Goal: Submit feedback/report problem: Submit feedback/report problem

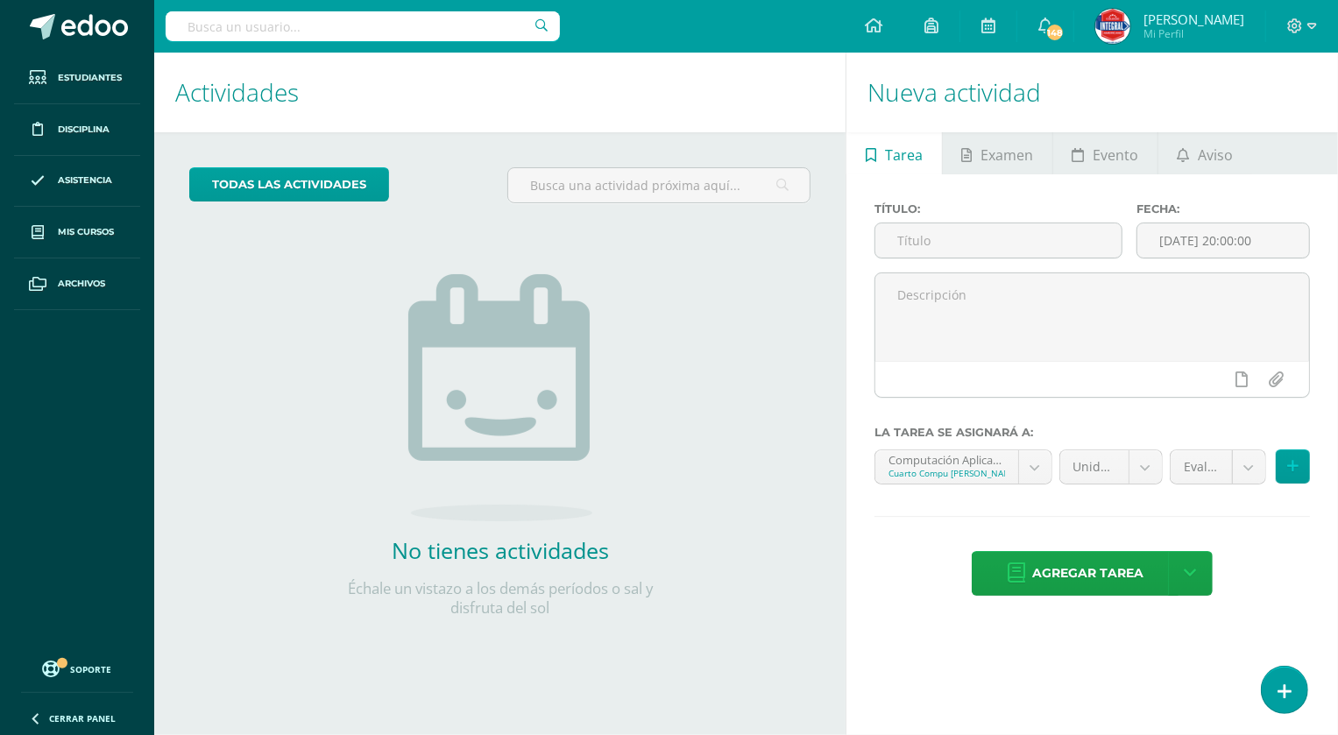
scroll to position [1468, 0]
click at [1279, 684] on icon at bounding box center [1285, 692] width 16 height 20
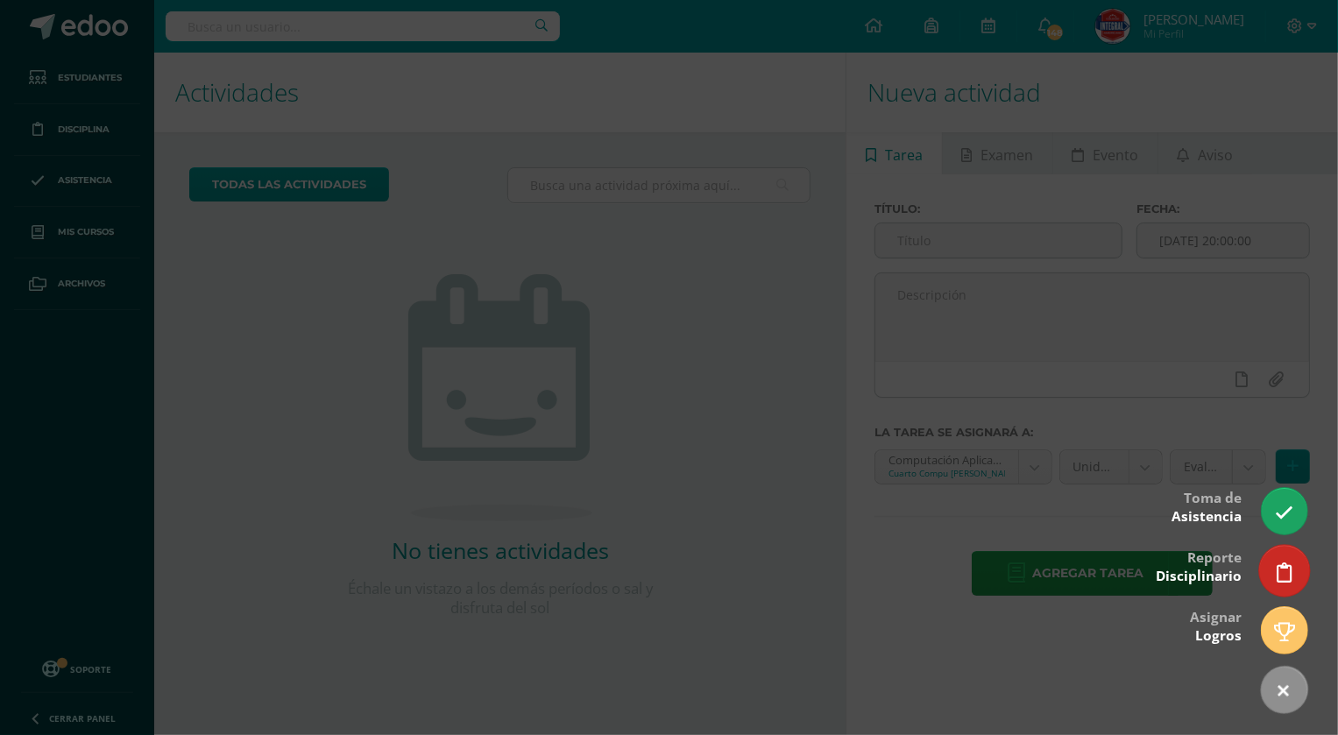
click at [1280, 567] on icon at bounding box center [1285, 573] width 16 height 20
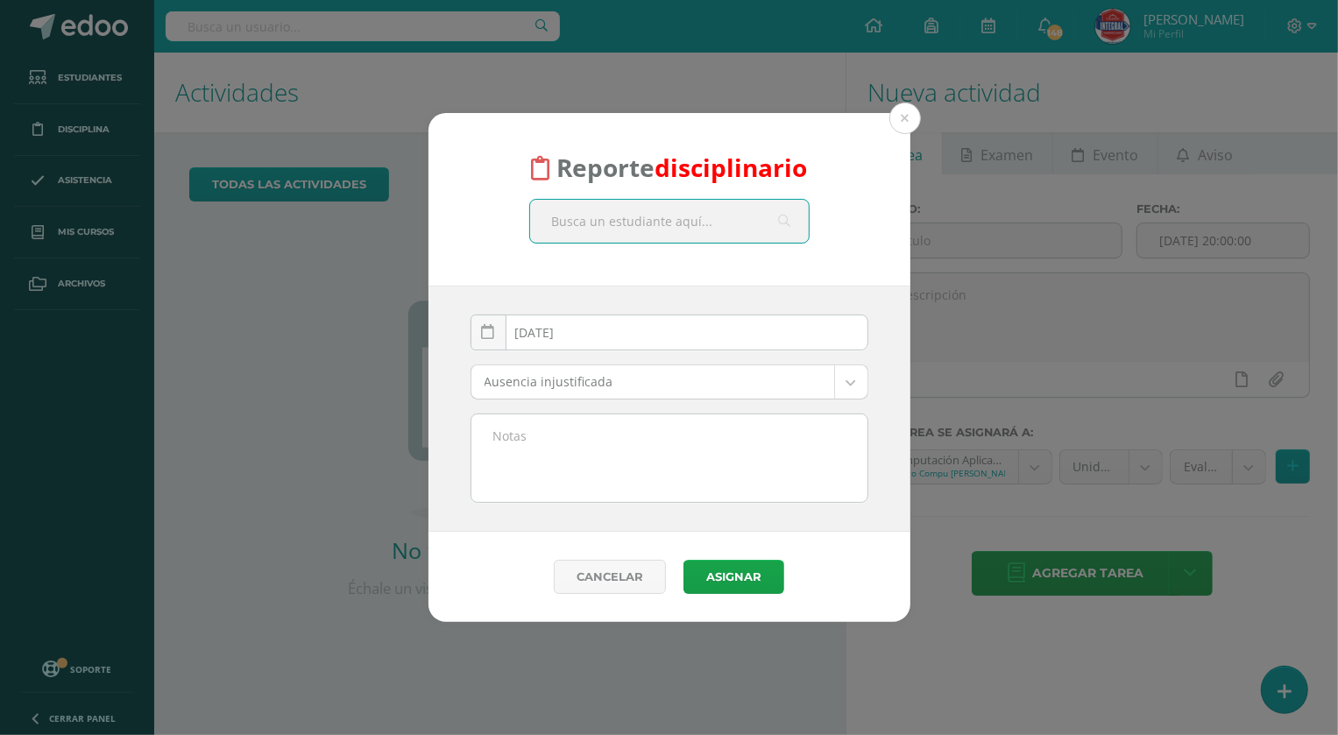
click at [614, 228] on input "text" at bounding box center [669, 221] width 279 height 43
type input "p"
type input "[PERSON_NAME]"
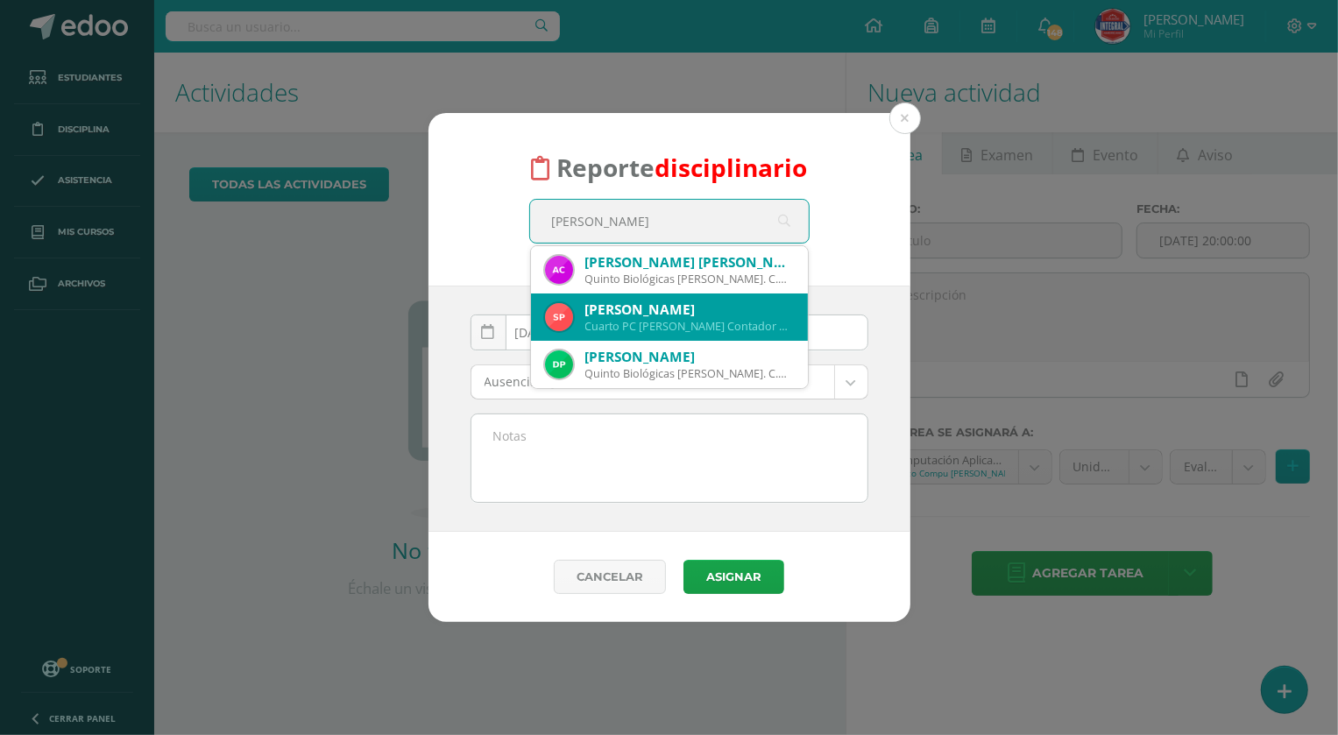
click at [676, 324] on div "Cuarto PC [PERSON_NAME] Contador 23SLPV04" at bounding box center [689, 326] width 209 height 15
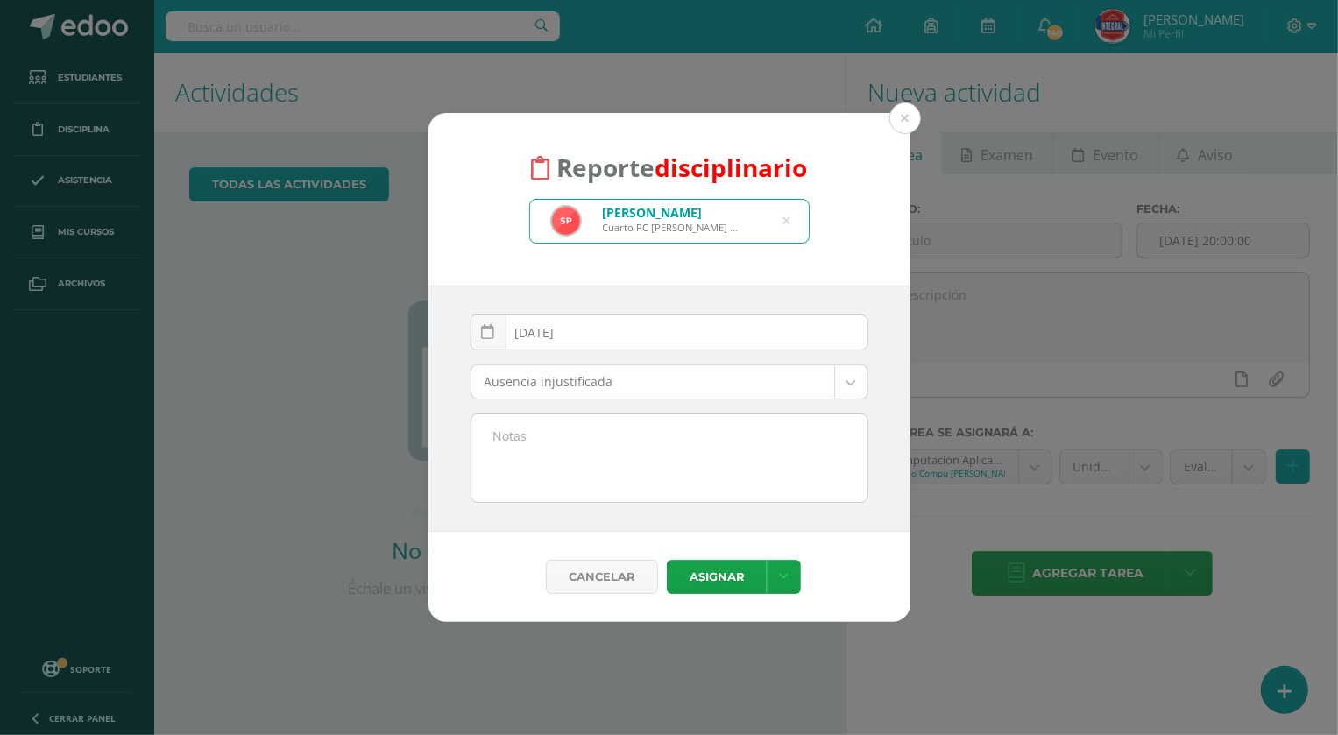
click at [596, 421] on textarea at bounding box center [669, 458] width 396 height 88
click at [605, 393] on body "Reporte disciplinario [PERSON_NAME] Cuarto PC Perito Contador 23SLPV04 [PERSON_…" at bounding box center [669, 367] width 1338 height 735
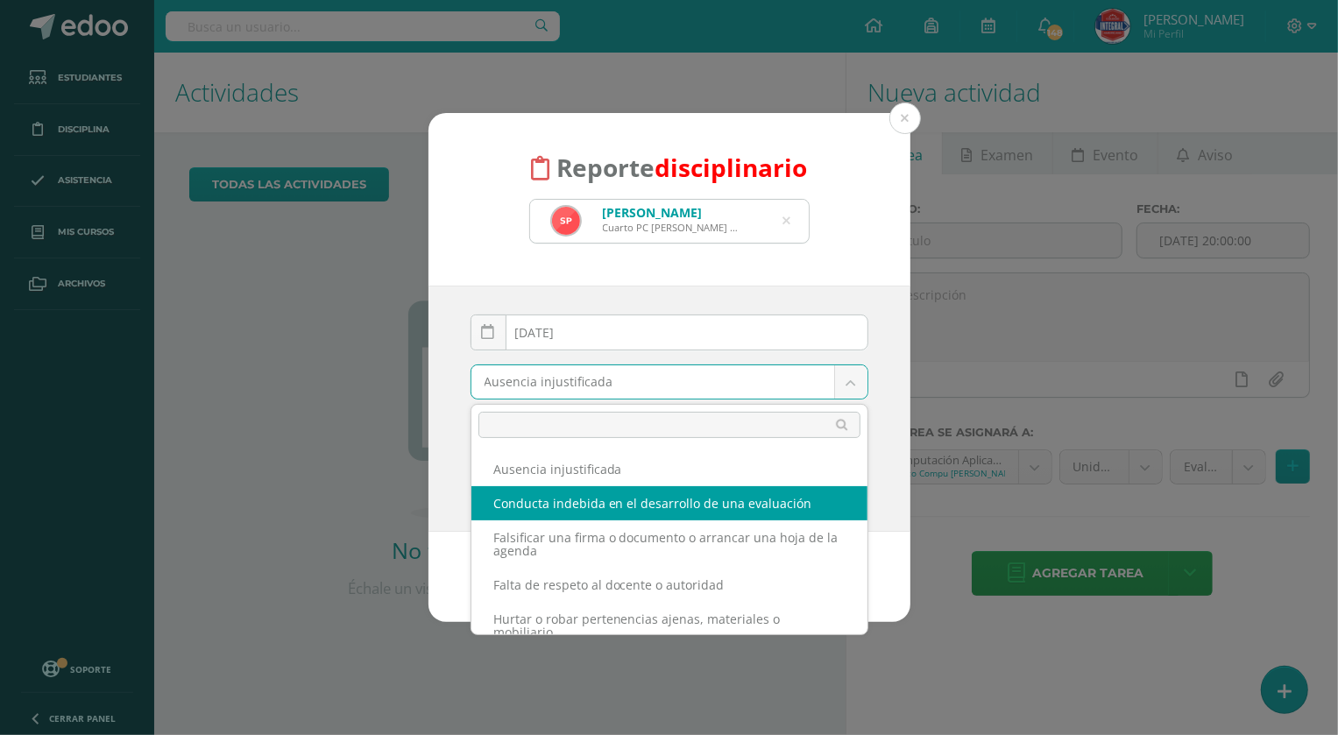
select select "57"
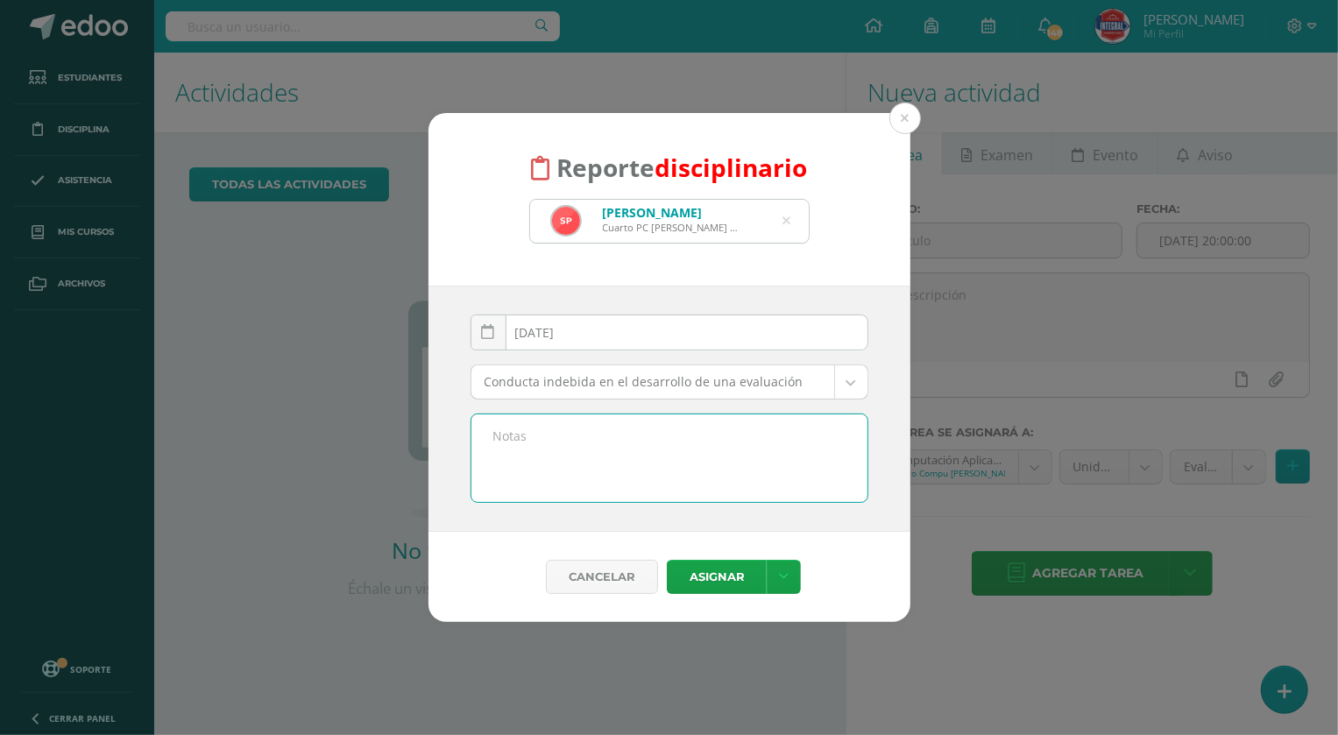
click at [561, 459] on textarea at bounding box center [669, 458] width 396 height 88
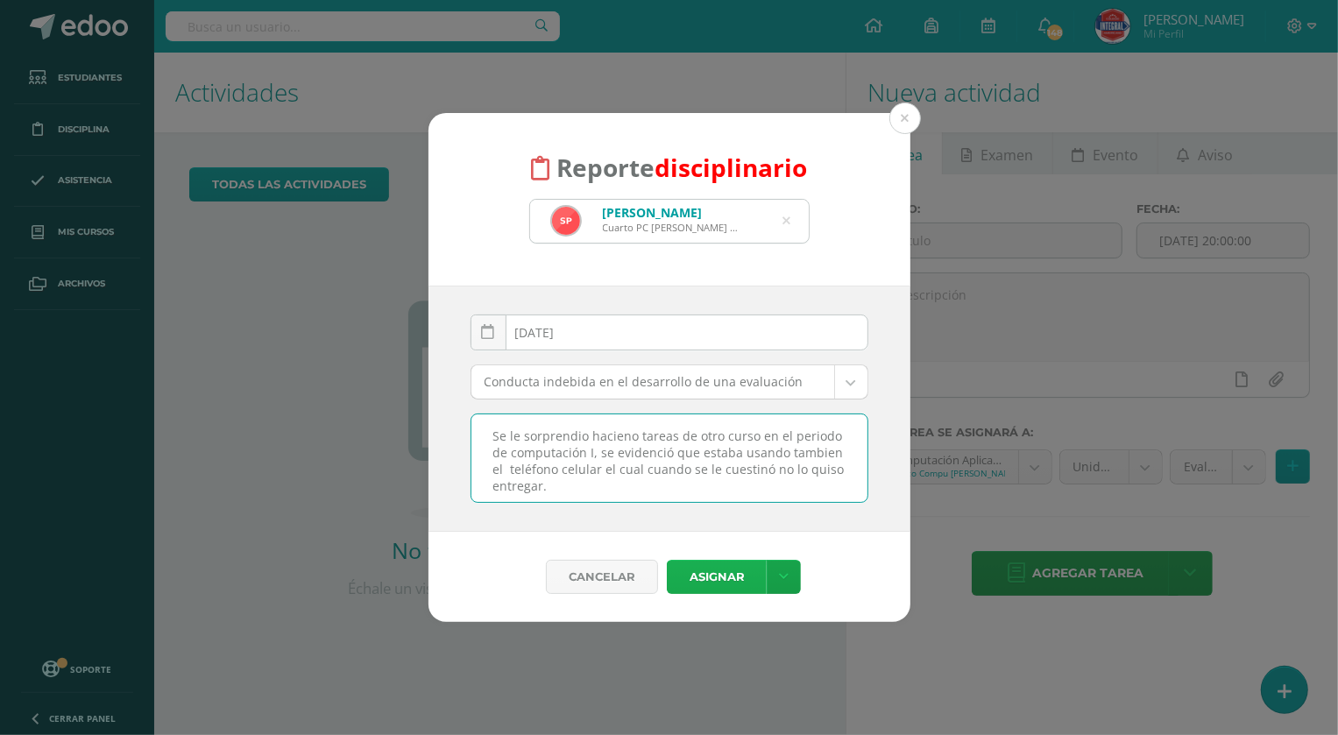
type textarea "Se le sorprendio hacieno tareas de otro curso en el periodo de computación I, s…"
click at [714, 587] on button "Asignar" at bounding box center [717, 577] width 100 height 34
